Goal: Information Seeking & Learning: Understand process/instructions

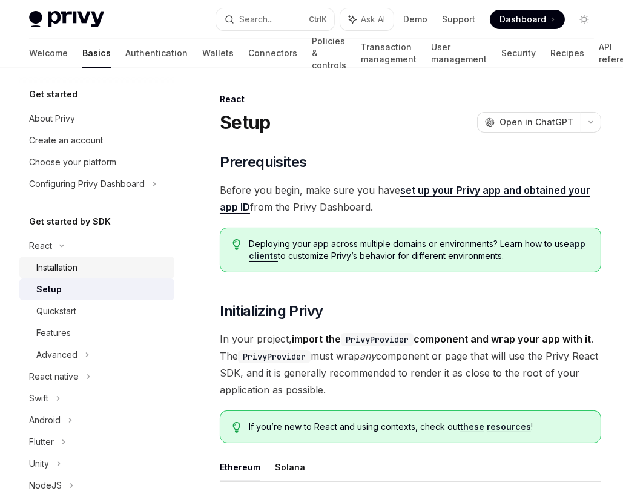
click at [106, 260] on div "Installation" at bounding box center [101, 267] width 131 height 15
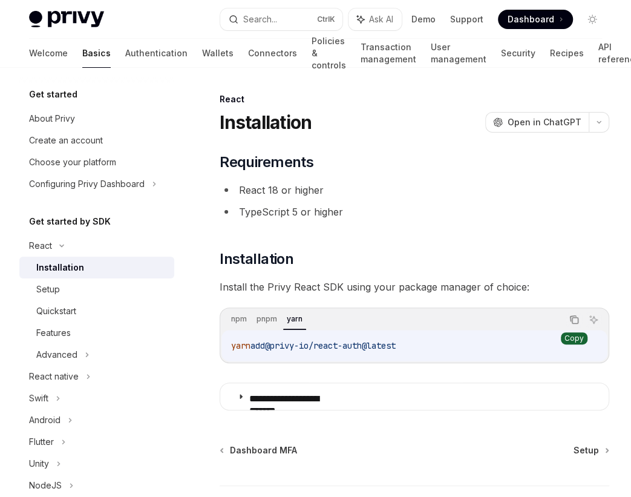
click at [570, 315] on icon "Copy the contents from the code block" at bounding box center [575, 320] width 10 height 10
click at [111, 282] on div "Setup" at bounding box center [101, 289] width 131 height 15
click at [60, 282] on div "Setup" at bounding box center [48, 289] width 24 height 15
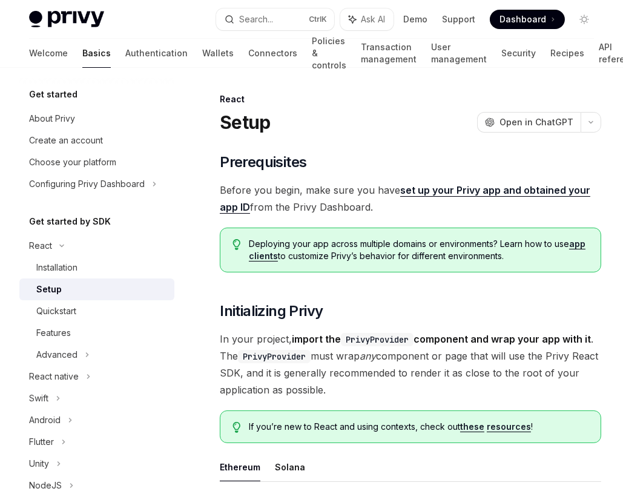
click at [62, 282] on div "Setup" at bounding box center [48, 289] width 25 height 15
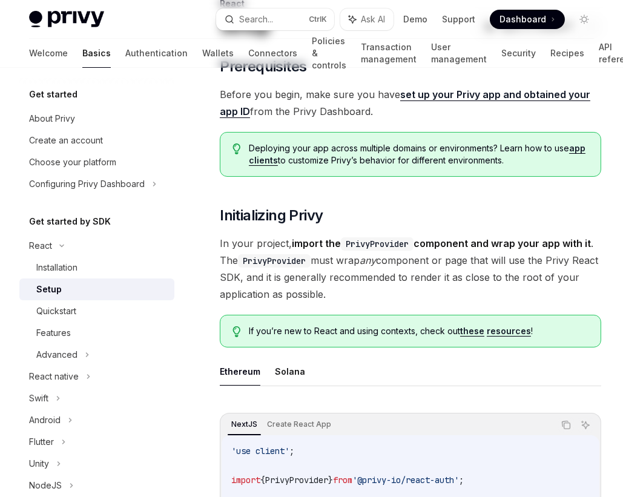
scroll to position [110, 0]
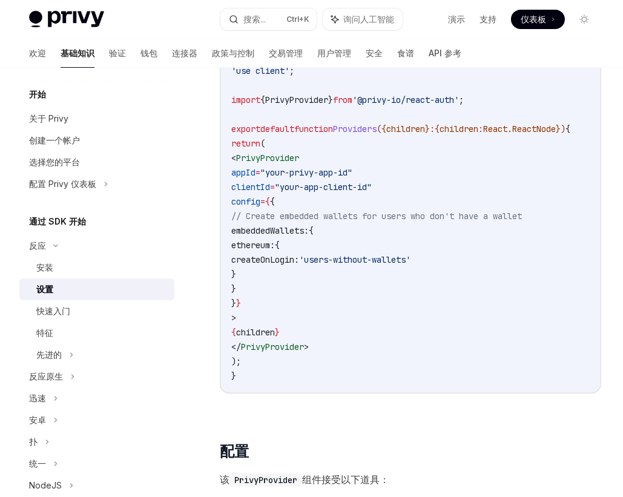
scroll to position [440, 0]
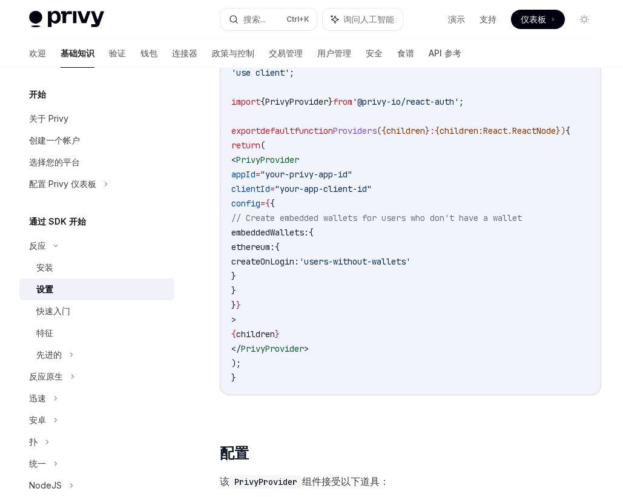
drag, startPoint x: 258, startPoint y: 247, endPoint x: 235, endPoint y: 244, distance: 23.2
drag, startPoint x: 340, startPoint y: 245, endPoint x: 297, endPoint y: 245, distance: 43.0
drag, startPoint x: 440, startPoint y: 242, endPoint x: 406, endPoint y: 242, distance: 34.5
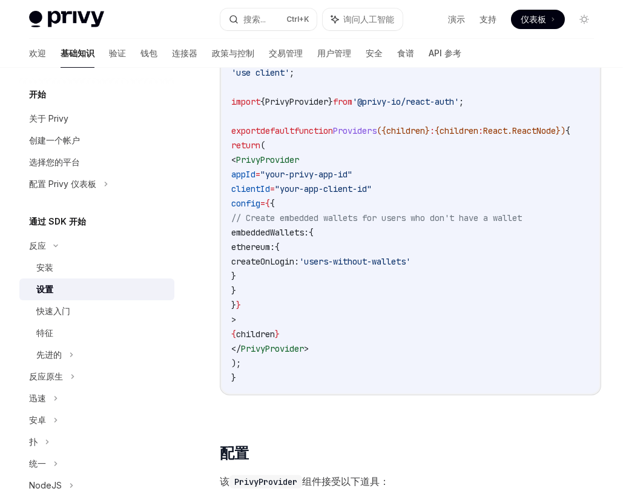
drag, startPoint x: 513, startPoint y: 249, endPoint x: 445, endPoint y: 248, distance: 68.4
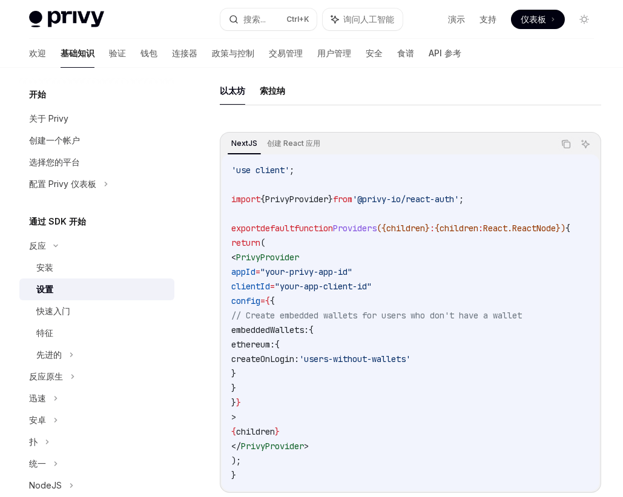
scroll to position [330, 0]
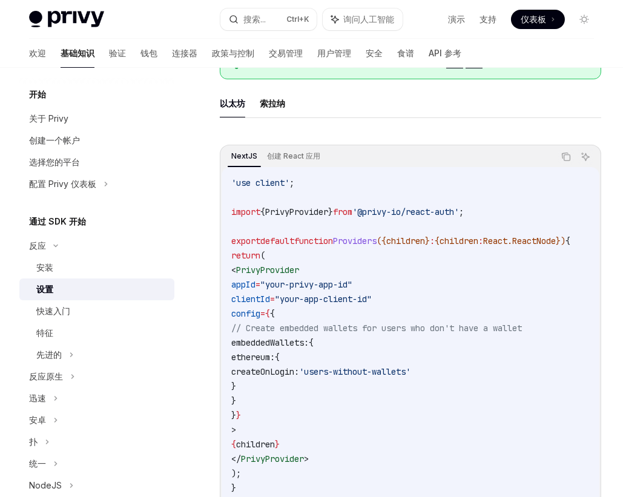
drag, startPoint x: 215, startPoint y: 249, endPoint x: 255, endPoint y: 249, distance: 39.3
drag, startPoint x: 345, startPoint y: 245, endPoint x: 309, endPoint y: 244, distance: 36.3
drag, startPoint x: 190, startPoint y: 211, endPoint x: 251, endPoint y: 212, distance: 60.6
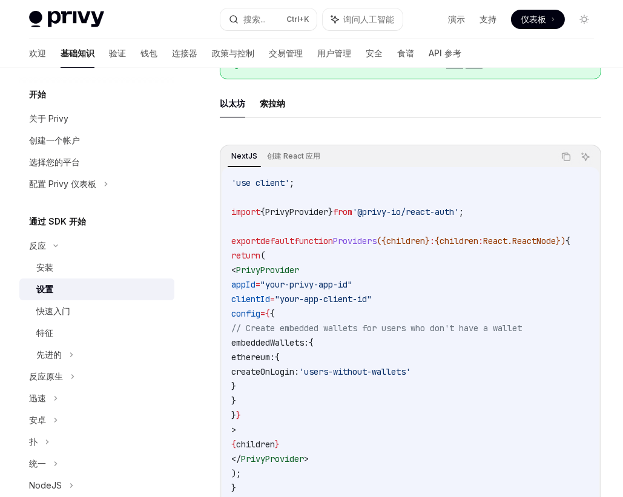
drag, startPoint x: 260, startPoint y: 180, endPoint x: 222, endPoint y: 180, distance: 37.5
drag, startPoint x: 222, startPoint y: 282, endPoint x: 195, endPoint y: 284, distance: 27.3
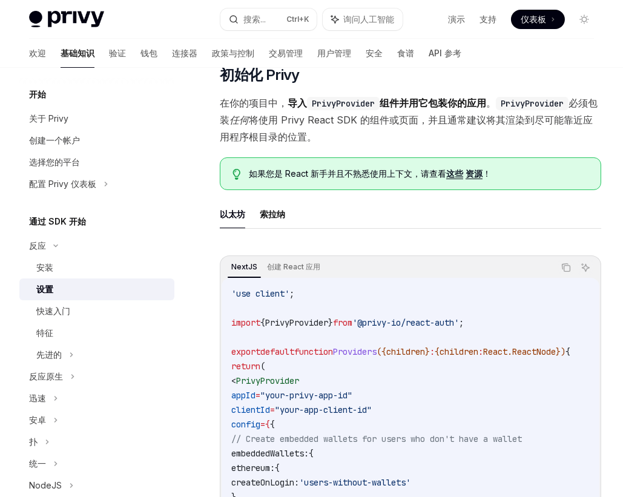
scroll to position [220, 0]
drag, startPoint x: 224, startPoint y: 393, endPoint x: 195, endPoint y: 394, distance: 29.1
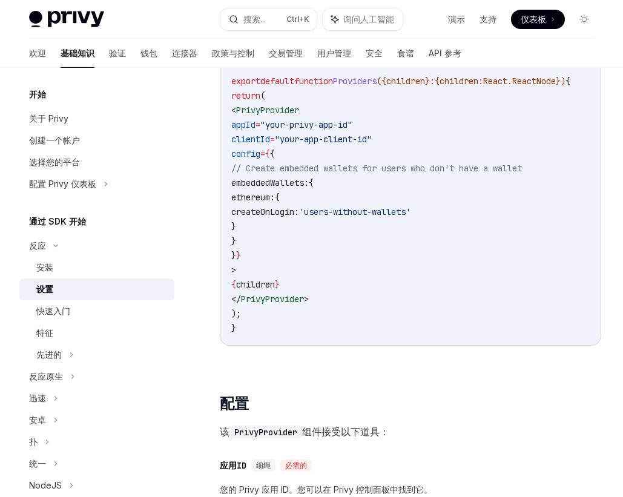
scroll to position [515, 0]
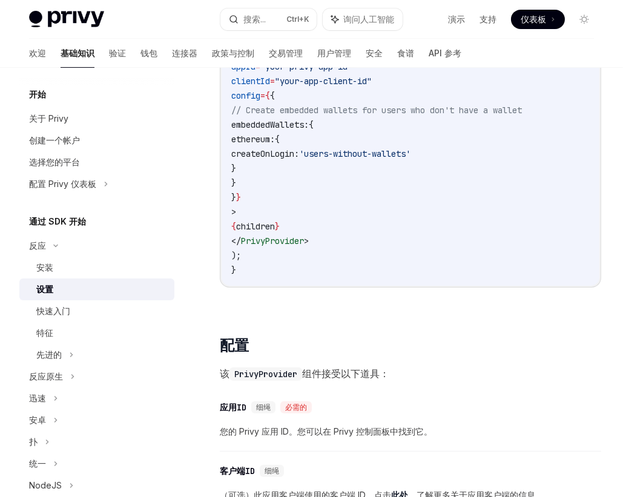
scroll to position [551, 0]
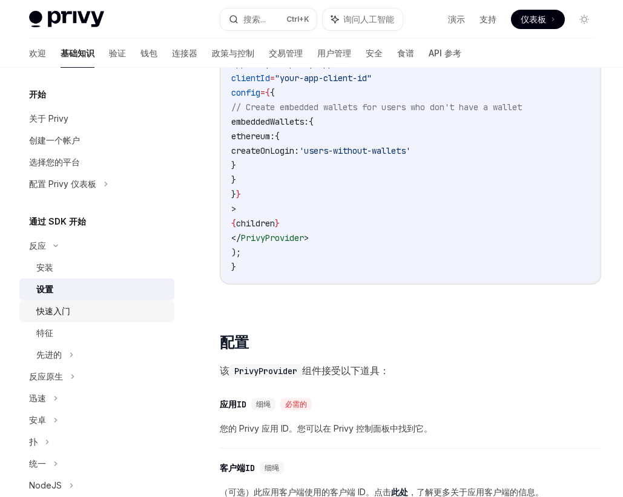
click at [70, 306] on font "快速入门" at bounding box center [53, 311] width 34 height 10
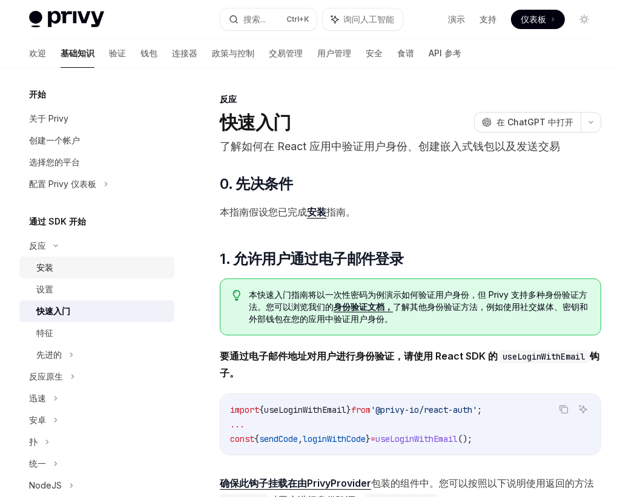
click at [96, 260] on div "安装" at bounding box center [101, 267] width 131 height 15
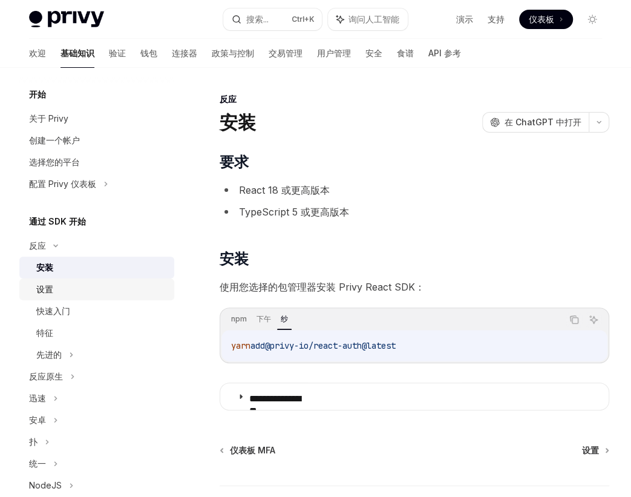
click at [104, 282] on div "设置" at bounding box center [101, 289] width 131 height 15
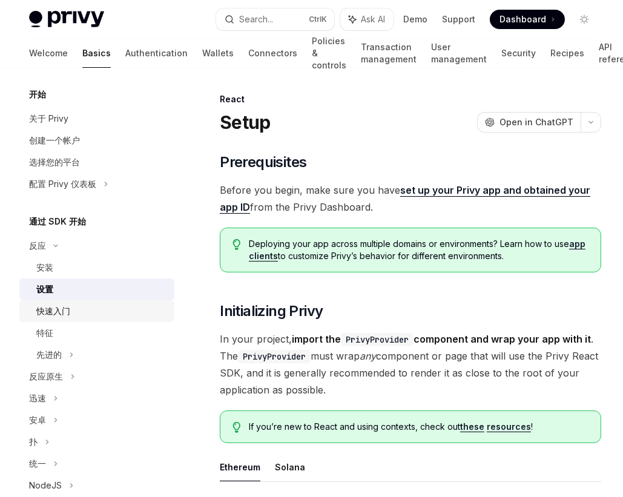
type textarea "*"
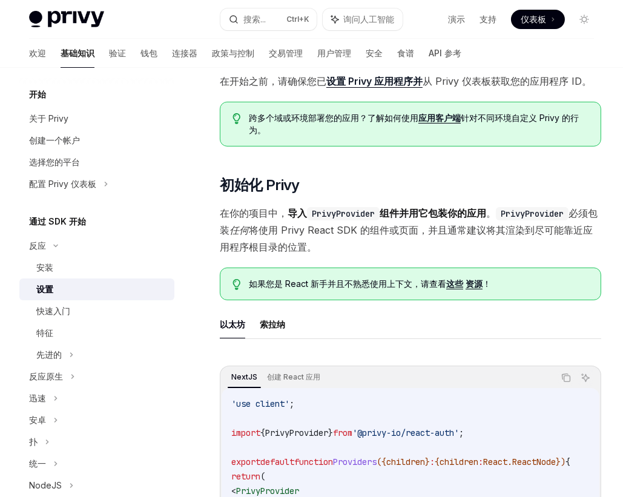
scroll to position [110, 0]
click at [579, 15] on icon "切换暗模式" at bounding box center [584, 20] width 10 height 10
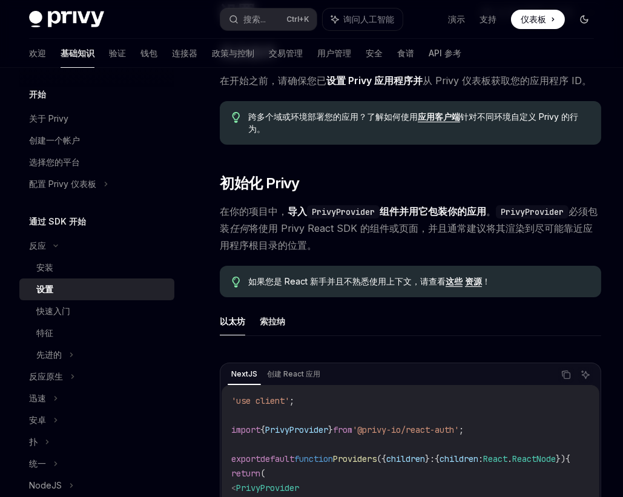
click at [574, 11] on button "切换暗模式" at bounding box center [583, 19] width 19 height 19
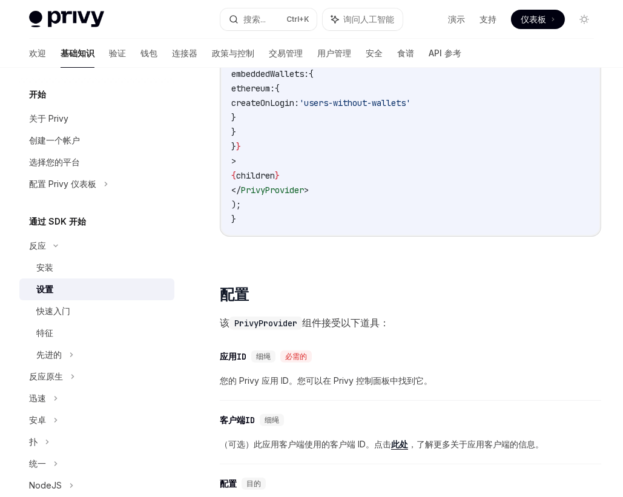
scroll to position [600, 0]
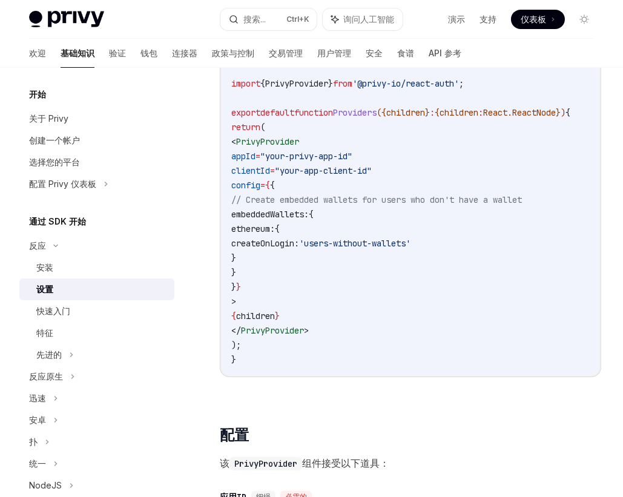
scroll to position [436, 0]
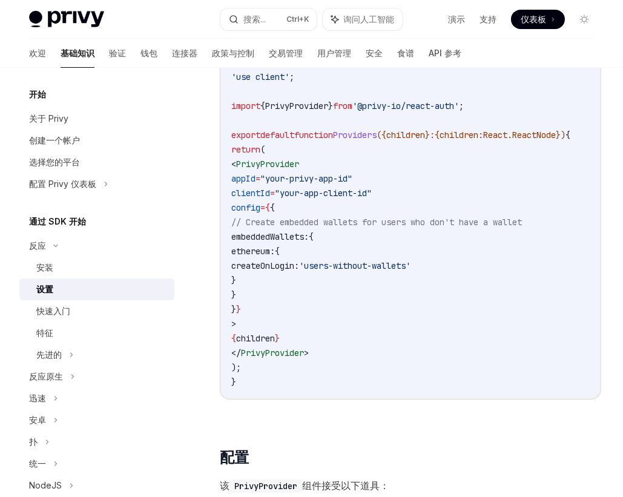
drag, startPoint x: 242, startPoint y: 279, endPoint x: 208, endPoint y: 280, distance: 33.9
drag, startPoint x: 408, startPoint y: 248, endPoint x: 375, endPoint y: 253, distance: 33.0
drag, startPoint x: 197, startPoint y: 250, endPoint x: 242, endPoint y: 253, distance: 45.5
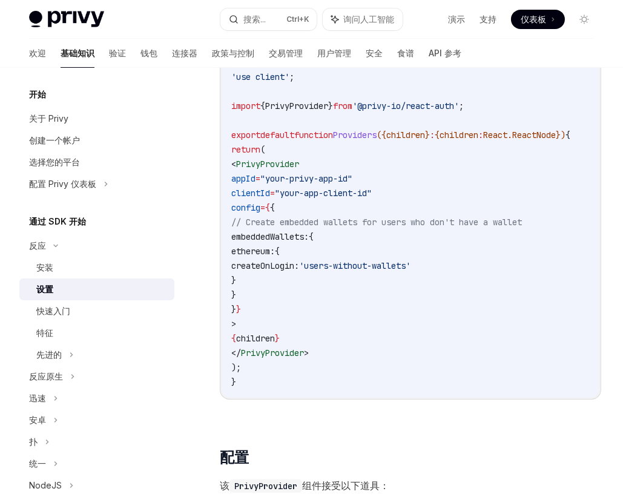
drag, startPoint x: 351, startPoint y: 251, endPoint x: 301, endPoint y: 252, distance: 50.3
